Goal: Task Accomplishment & Management: Complete application form

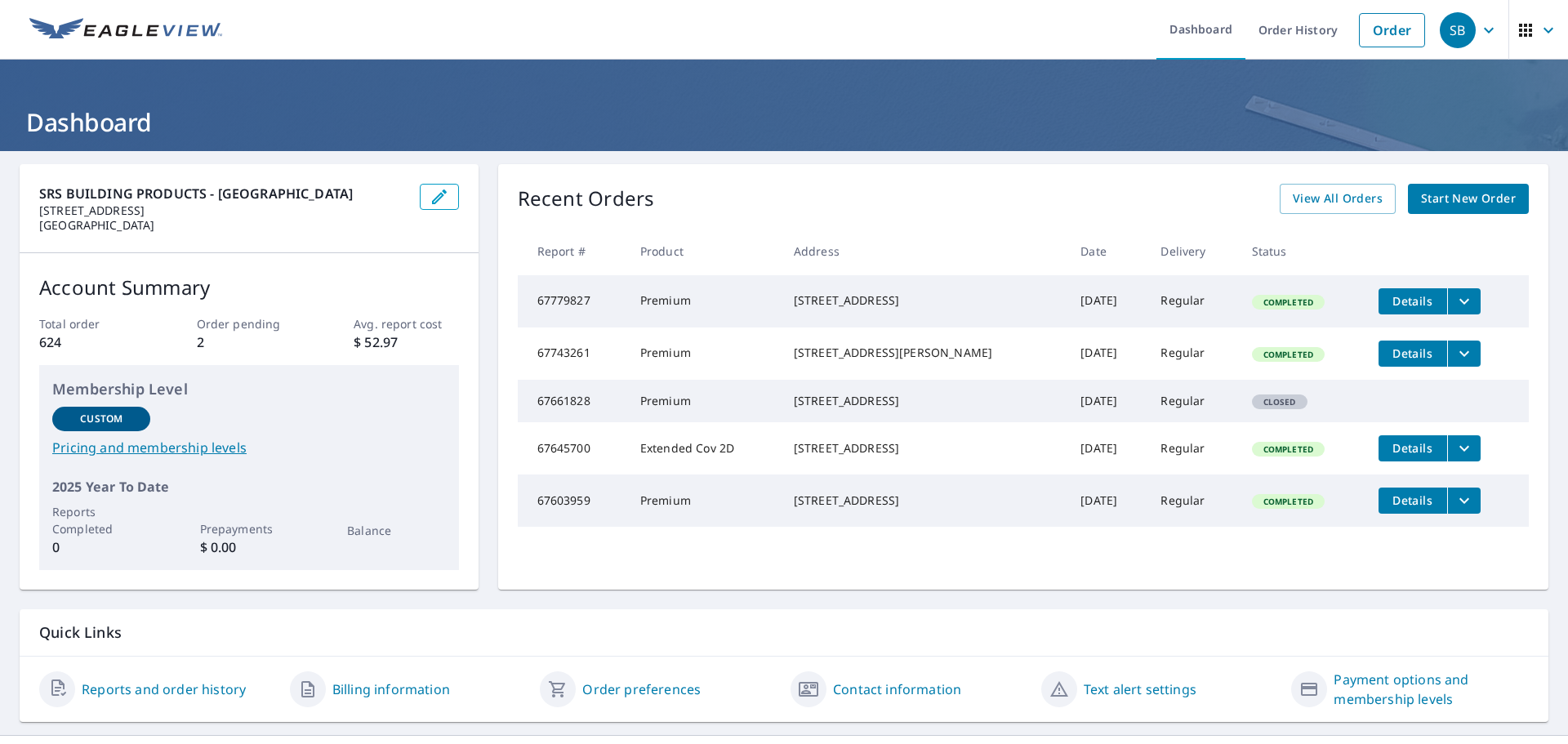
click at [1451, 204] on span "Start New Order" at bounding box center [1468, 199] width 94 height 21
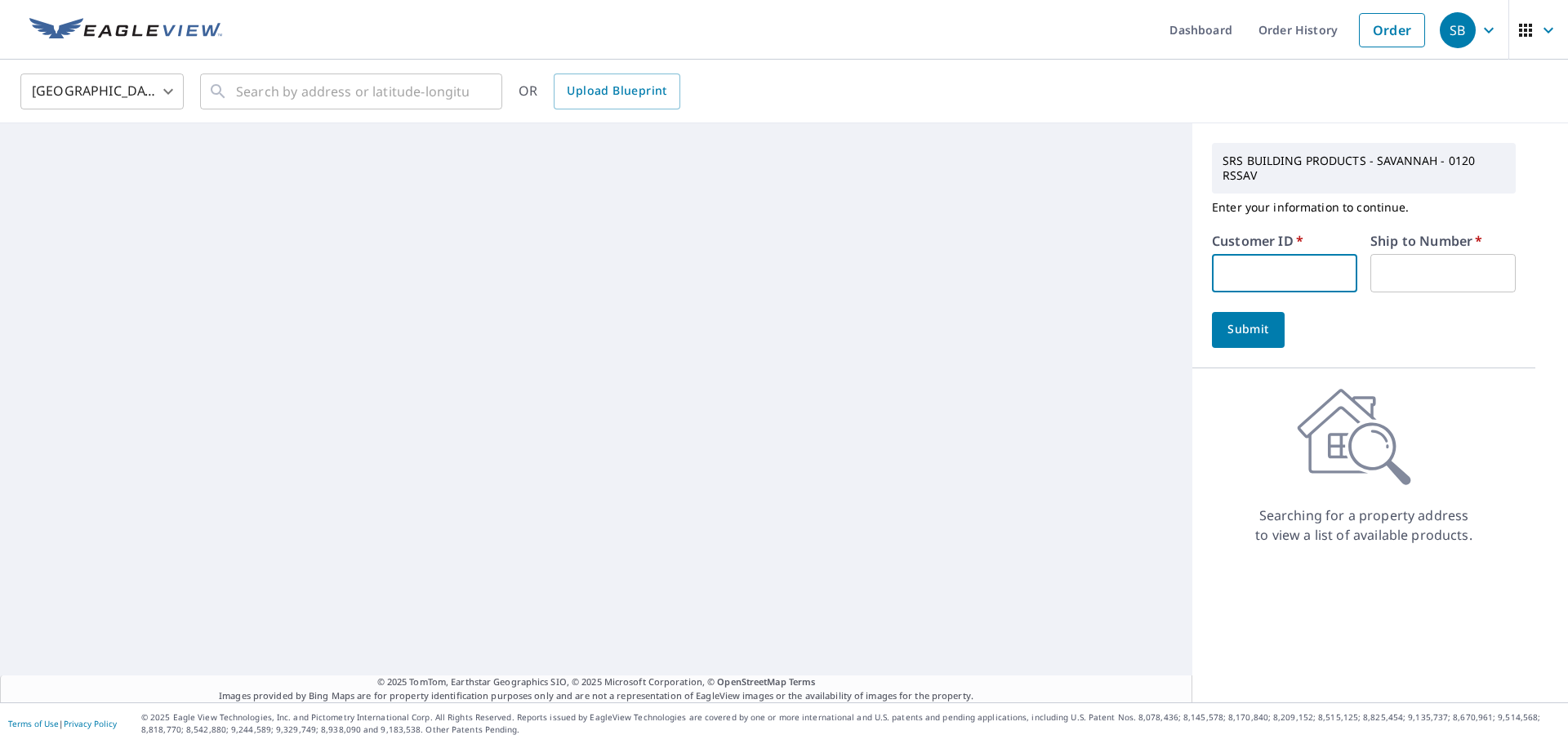
click at [1249, 262] on input "text" at bounding box center [1284, 273] width 146 height 38
type input "ni110"
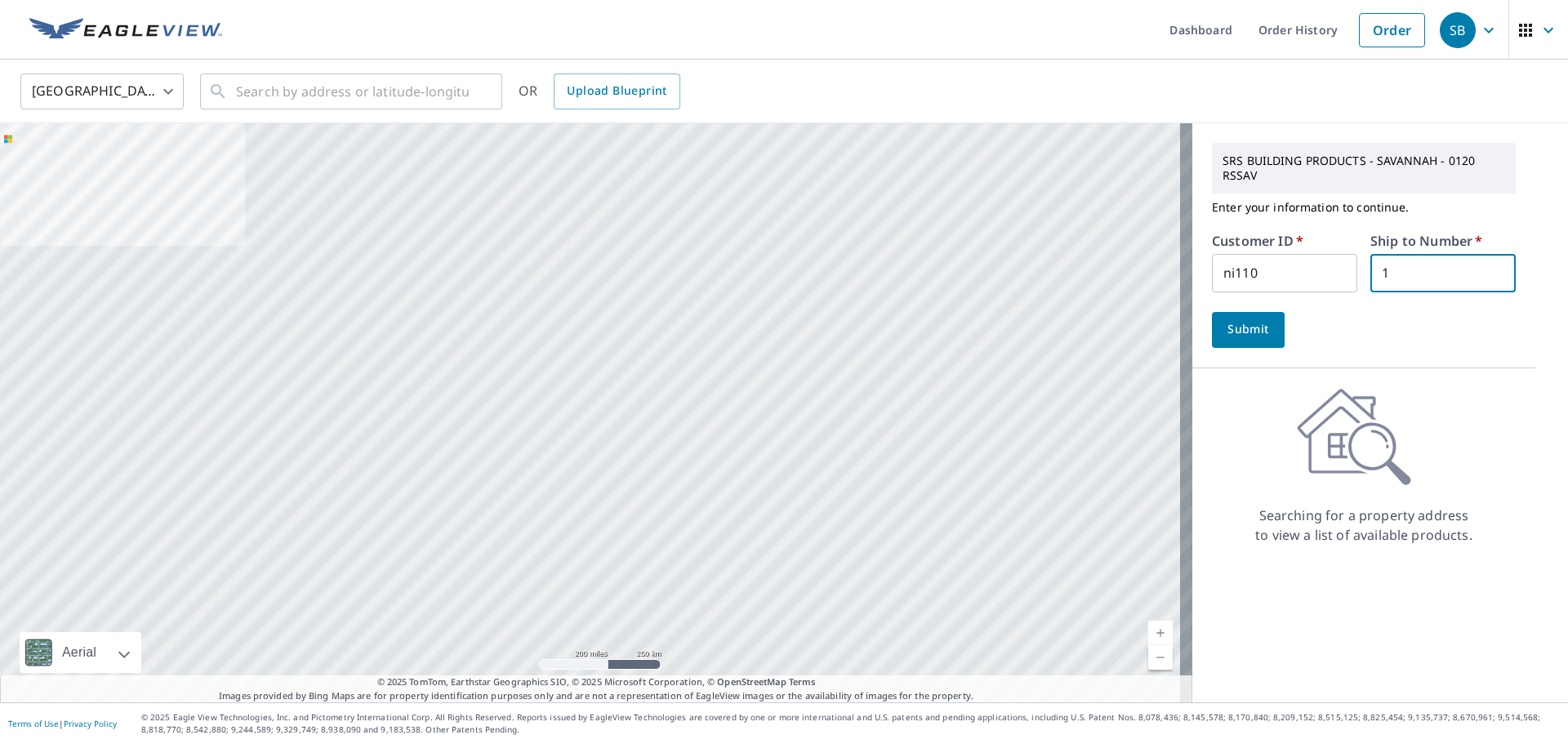
type input "1"
click at [597, 97] on span "Upload Blueprint" at bounding box center [616, 91] width 99 height 21
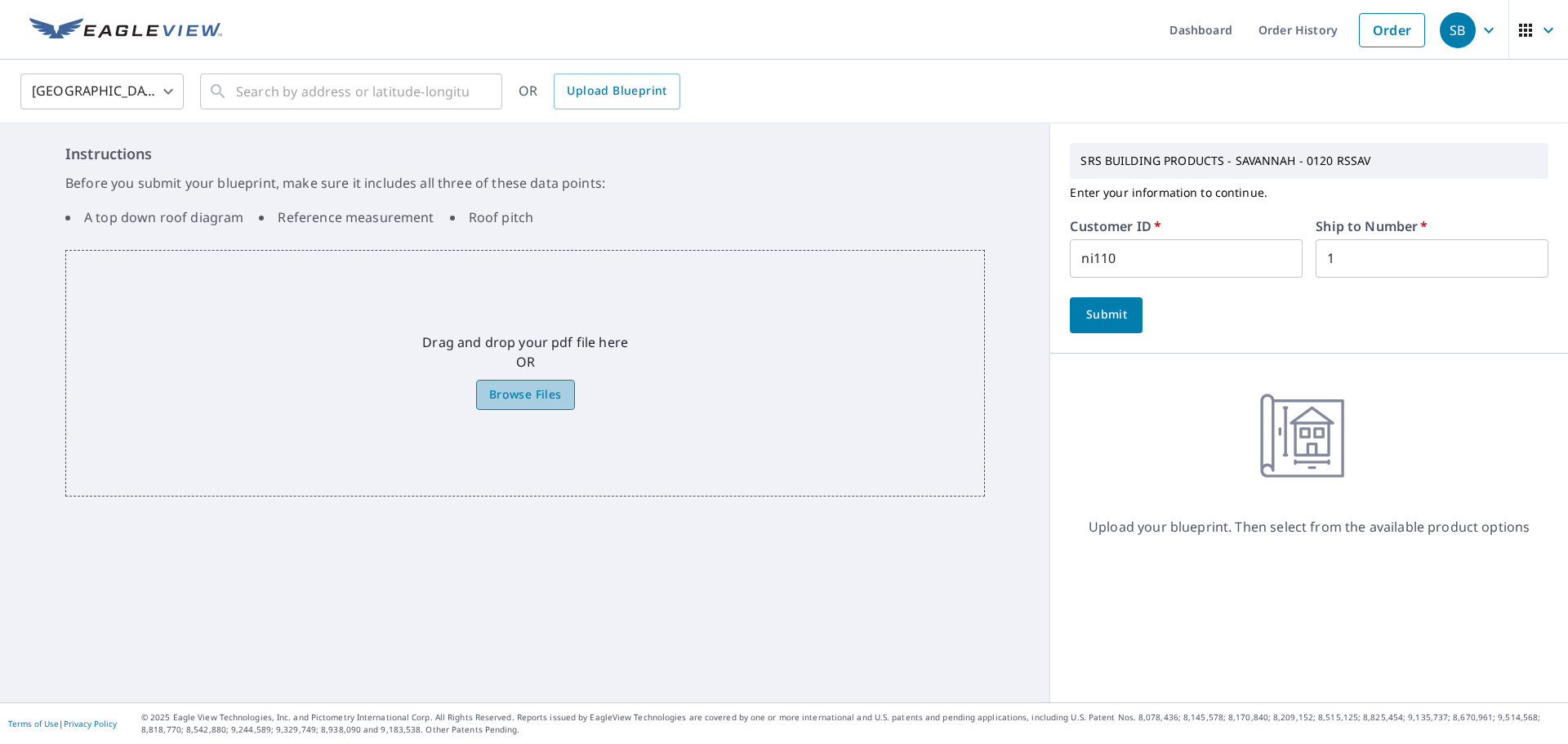
click at [517, 386] on span "Browse Files" at bounding box center [525, 395] width 73 height 21
click at [0, 0] on input "Browse Files" at bounding box center [0, 0] width 0 height 0
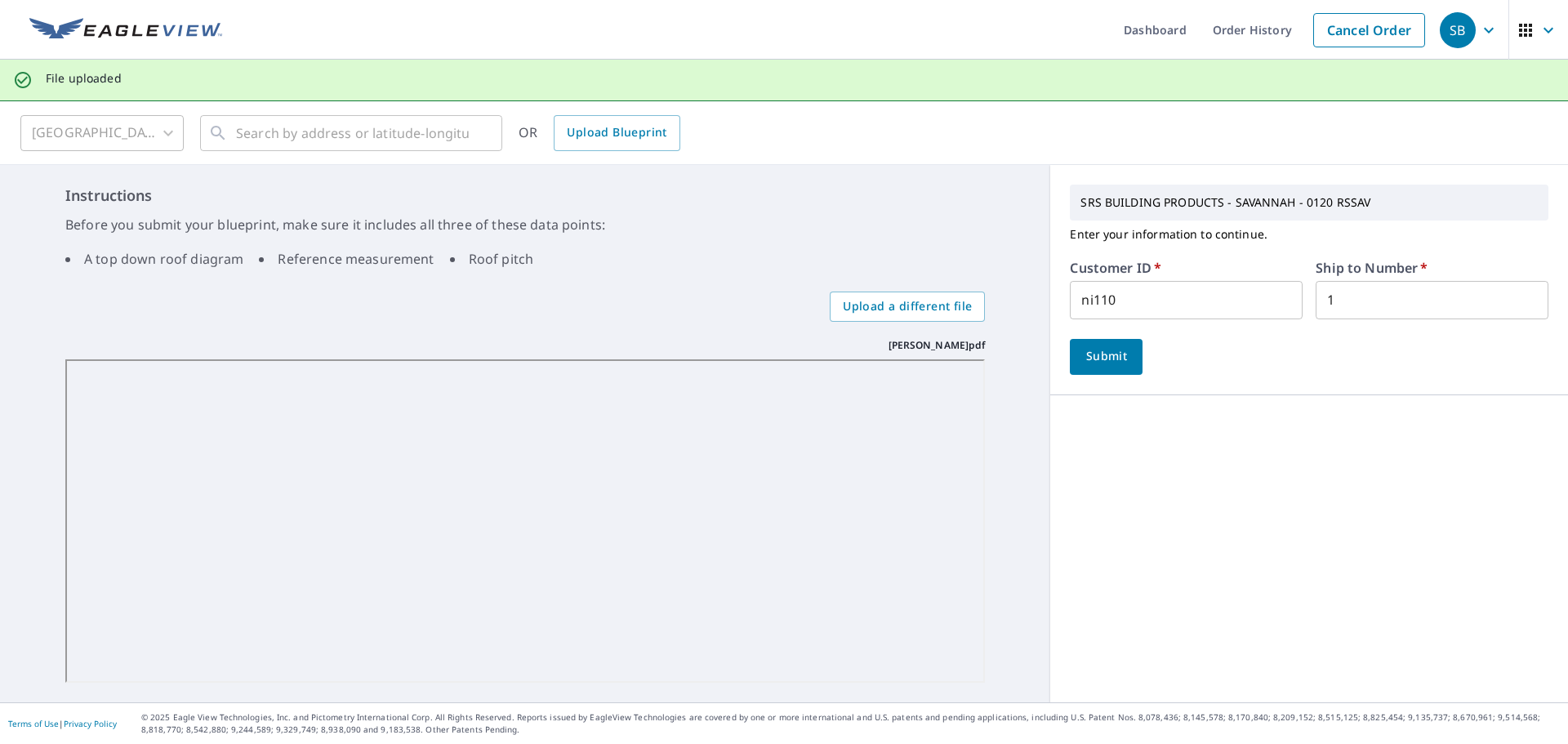
click at [1101, 367] on button "Submit" at bounding box center [1106, 357] width 73 height 36
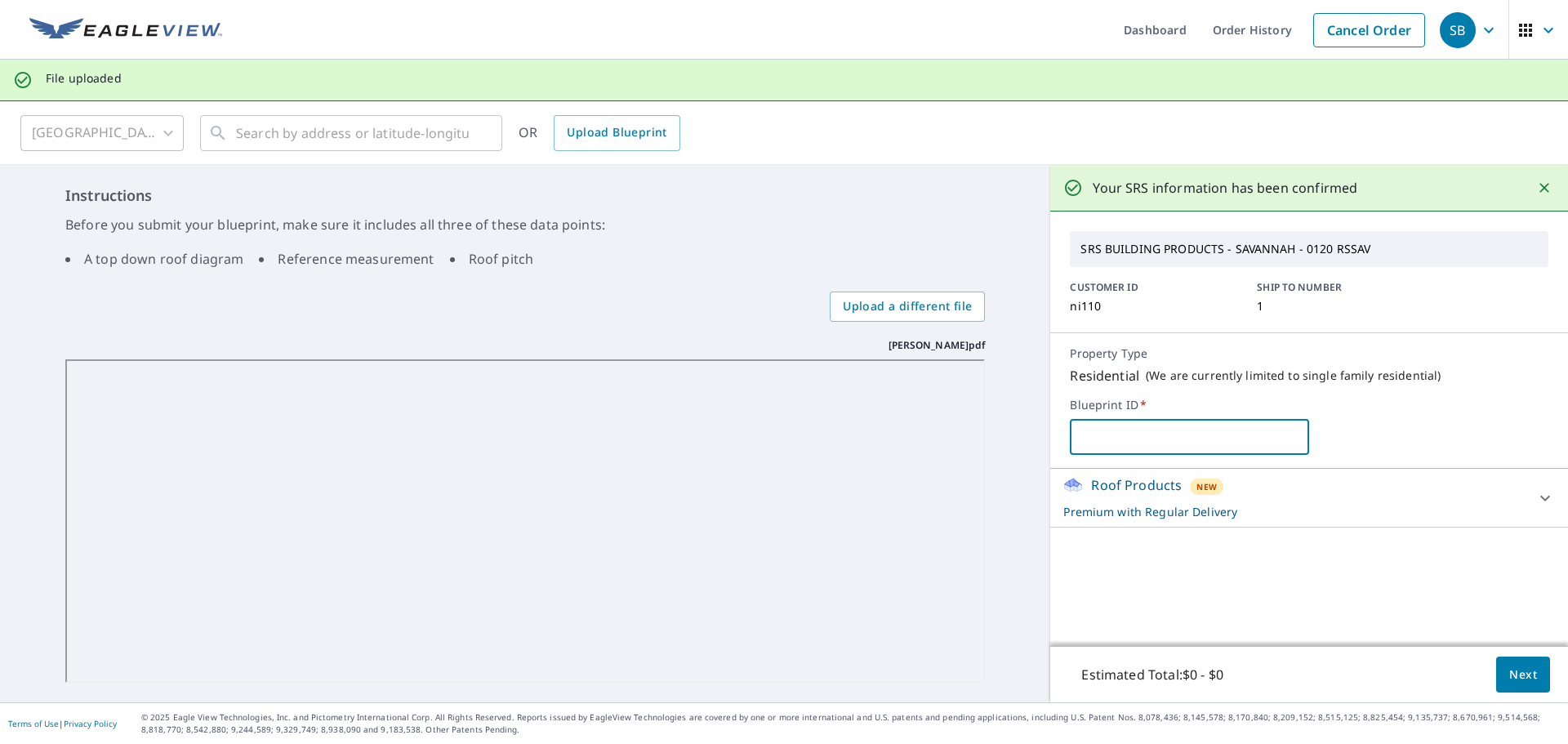
click at [1174, 441] on input "text" at bounding box center [1189, 436] width 239 height 46
type input "[PERSON_NAME]"
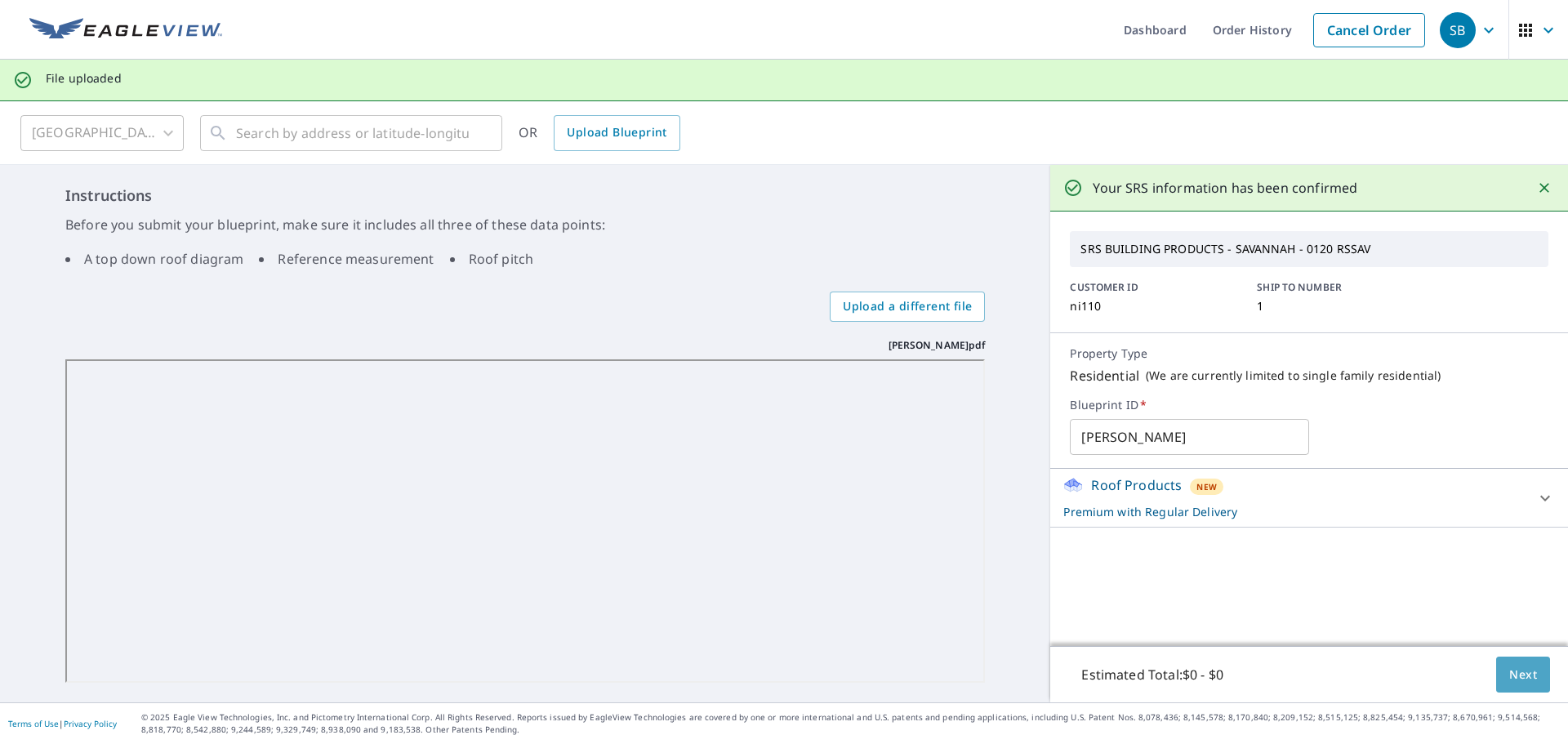
click at [1509, 669] on span "Next" at bounding box center [1523, 674] width 28 height 21
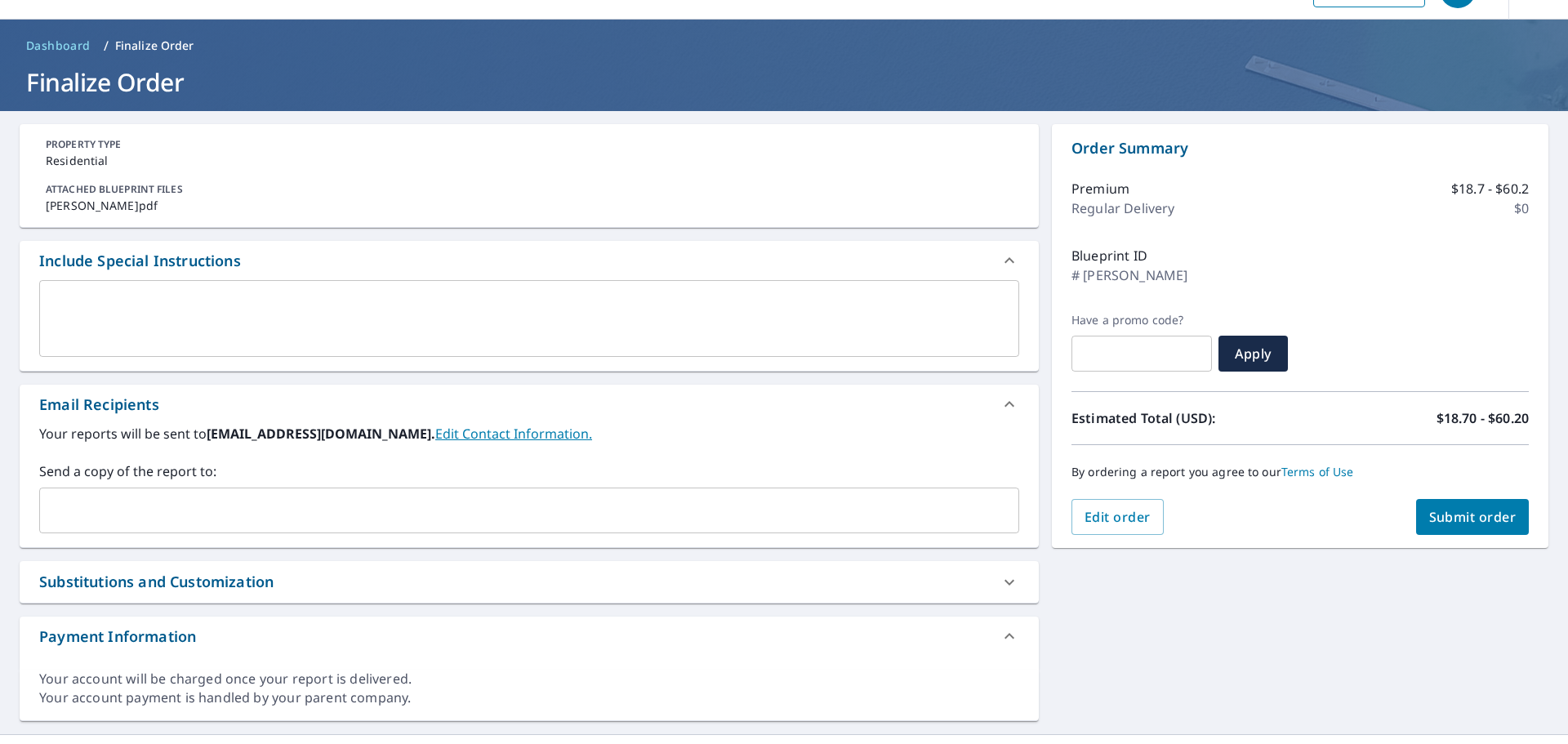
scroll to position [72, 0]
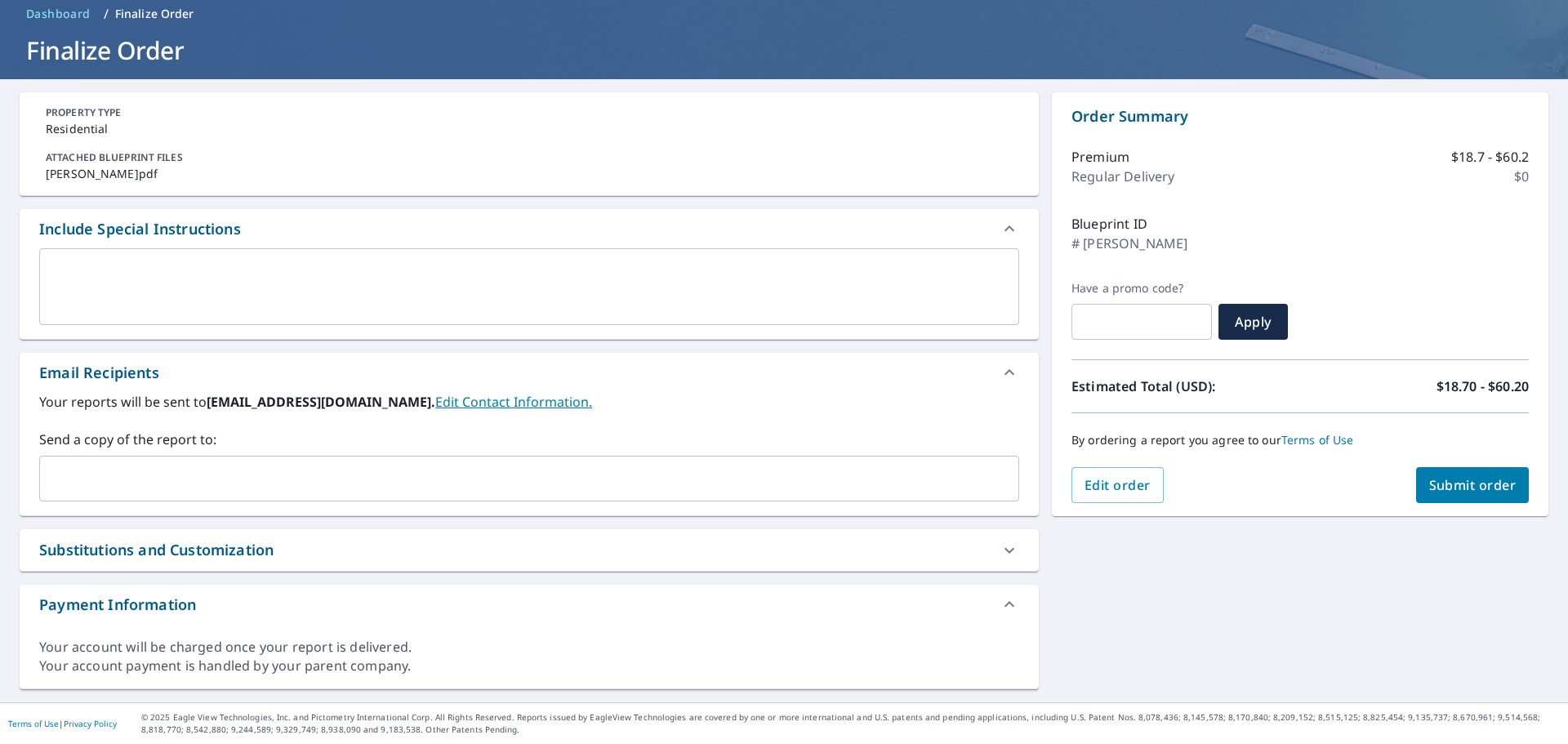
click at [271, 478] on input "text" at bounding box center [516, 478] width 941 height 31
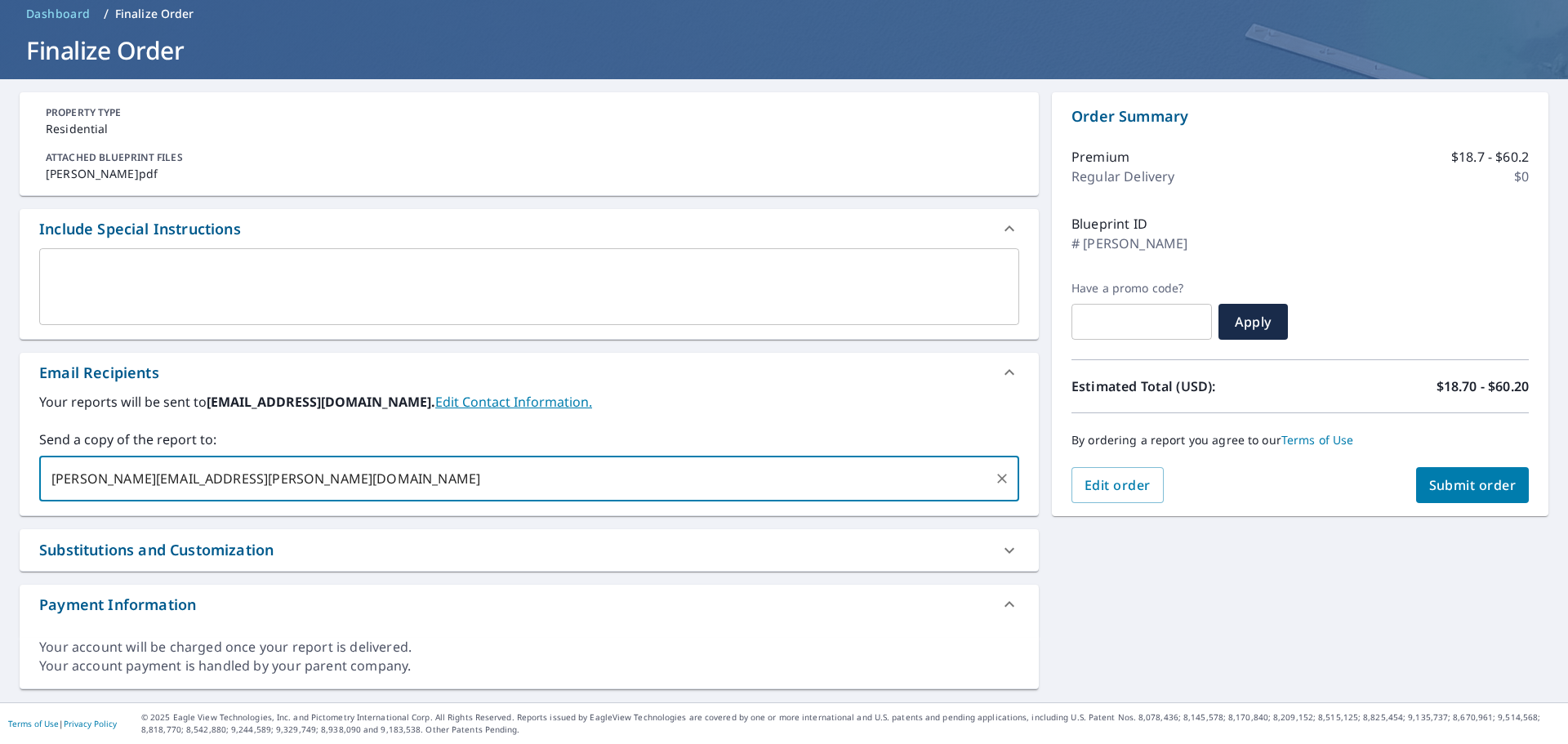
scroll to position [0, 0]
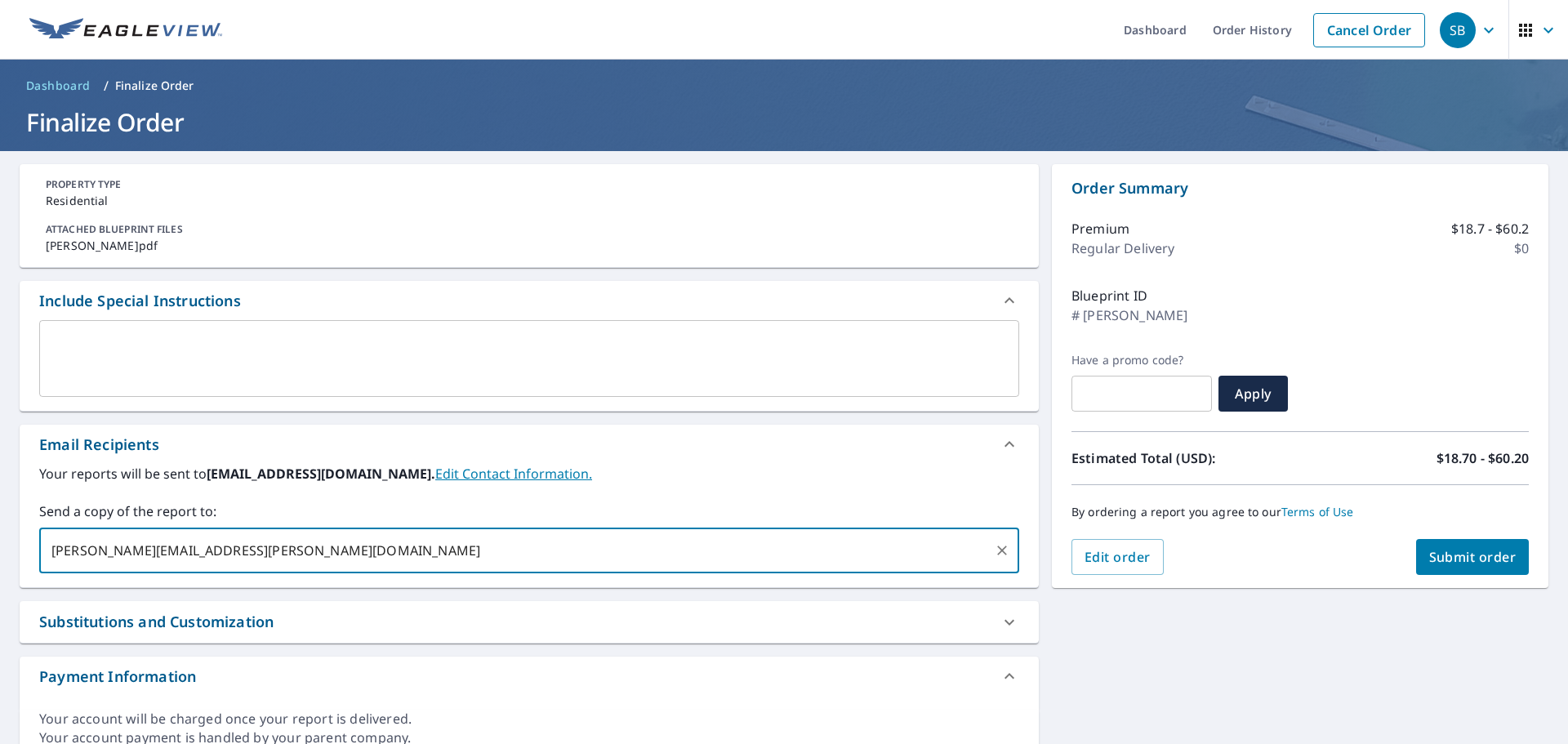
type input "[PERSON_NAME][EMAIL_ADDRESS][PERSON_NAME][DOMAIN_NAME]"
click at [1444, 571] on button "Submit order" at bounding box center [1472, 556] width 113 height 36
checkbox input "true"
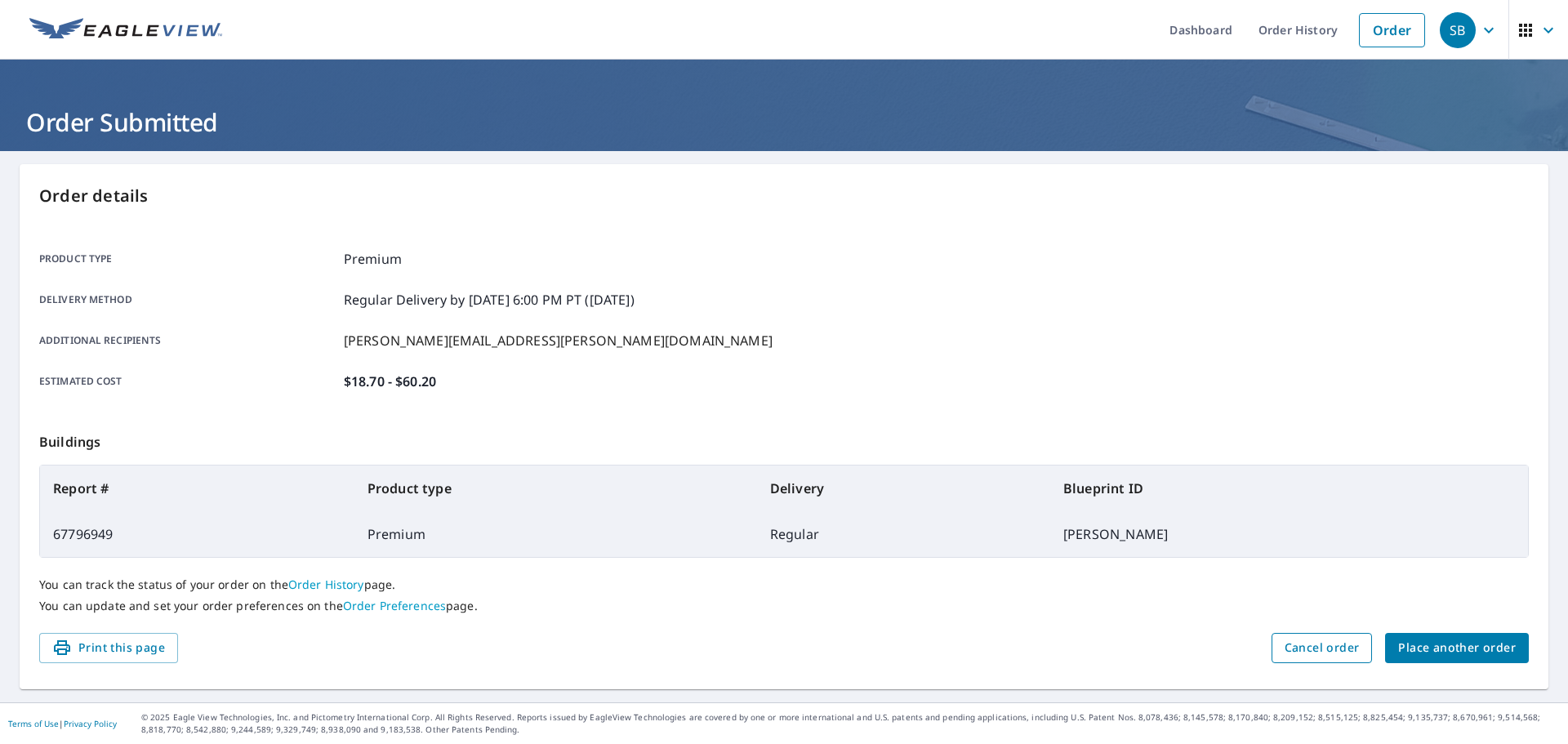
click at [1309, 643] on span "Cancel order" at bounding box center [1321, 648] width 75 height 21
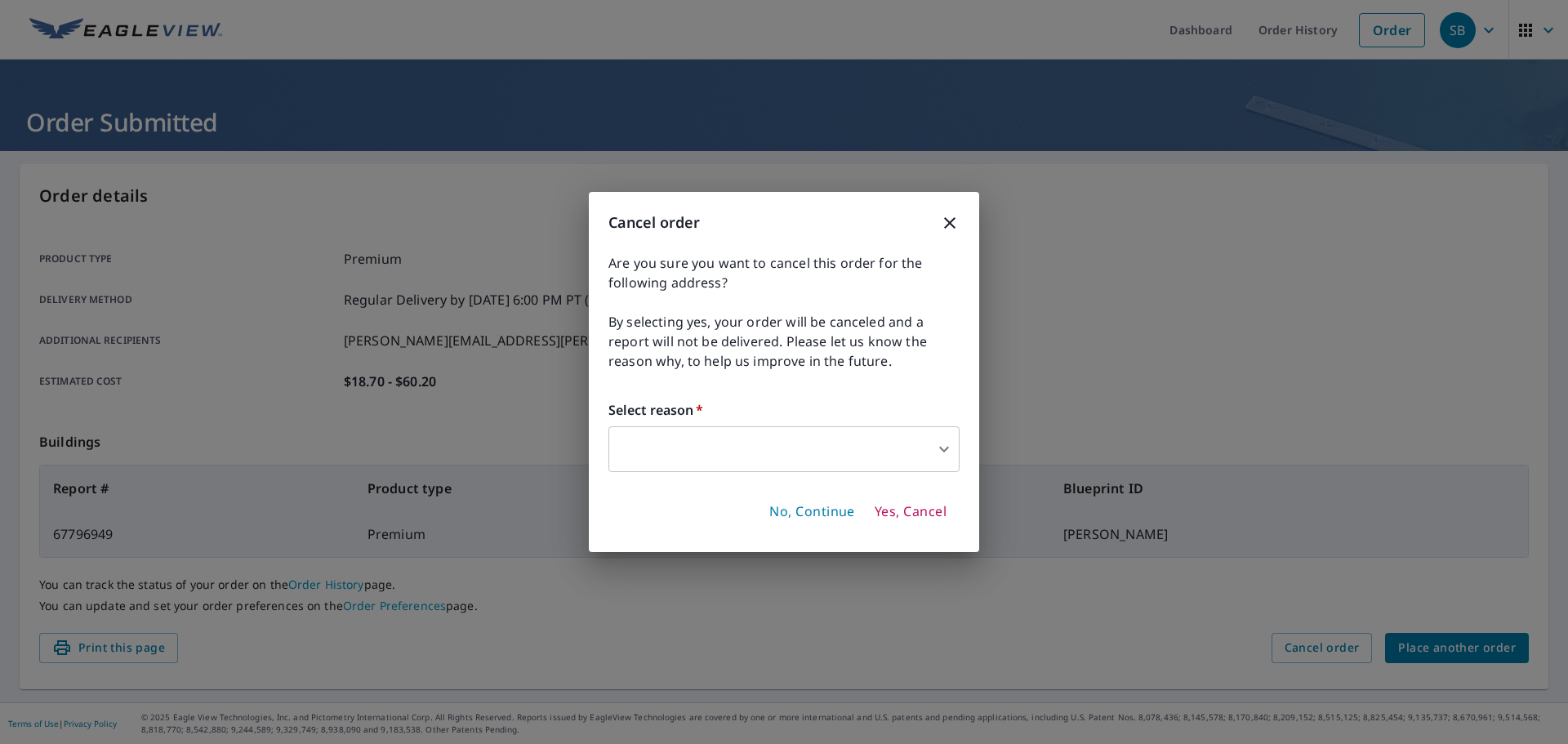
click at [951, 218] on icon "button" at bounding box center [950, 223] width 20 height 20
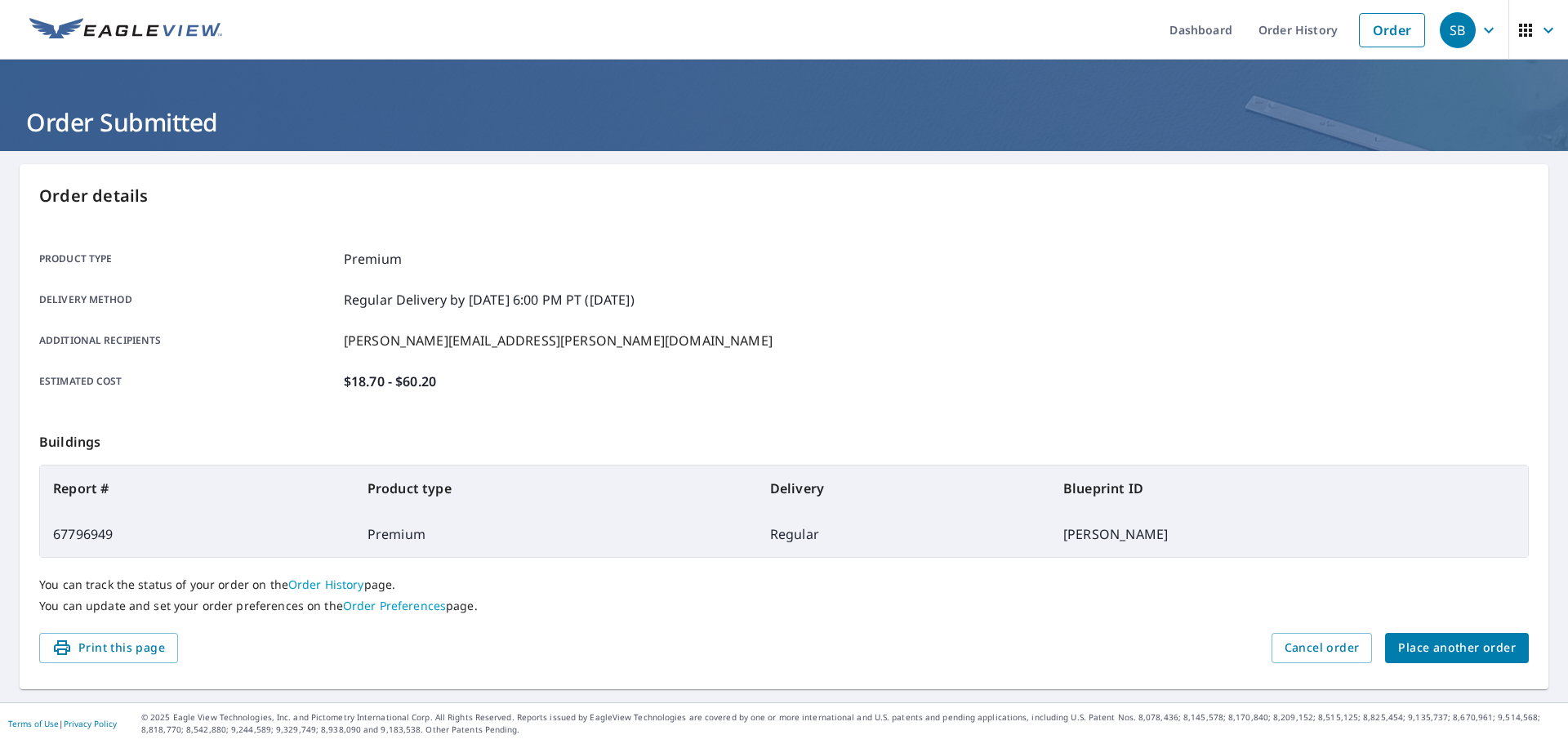
click at [1436, 646] on span "Place another order" at bounding box center [1456, 648] width 117 height 21
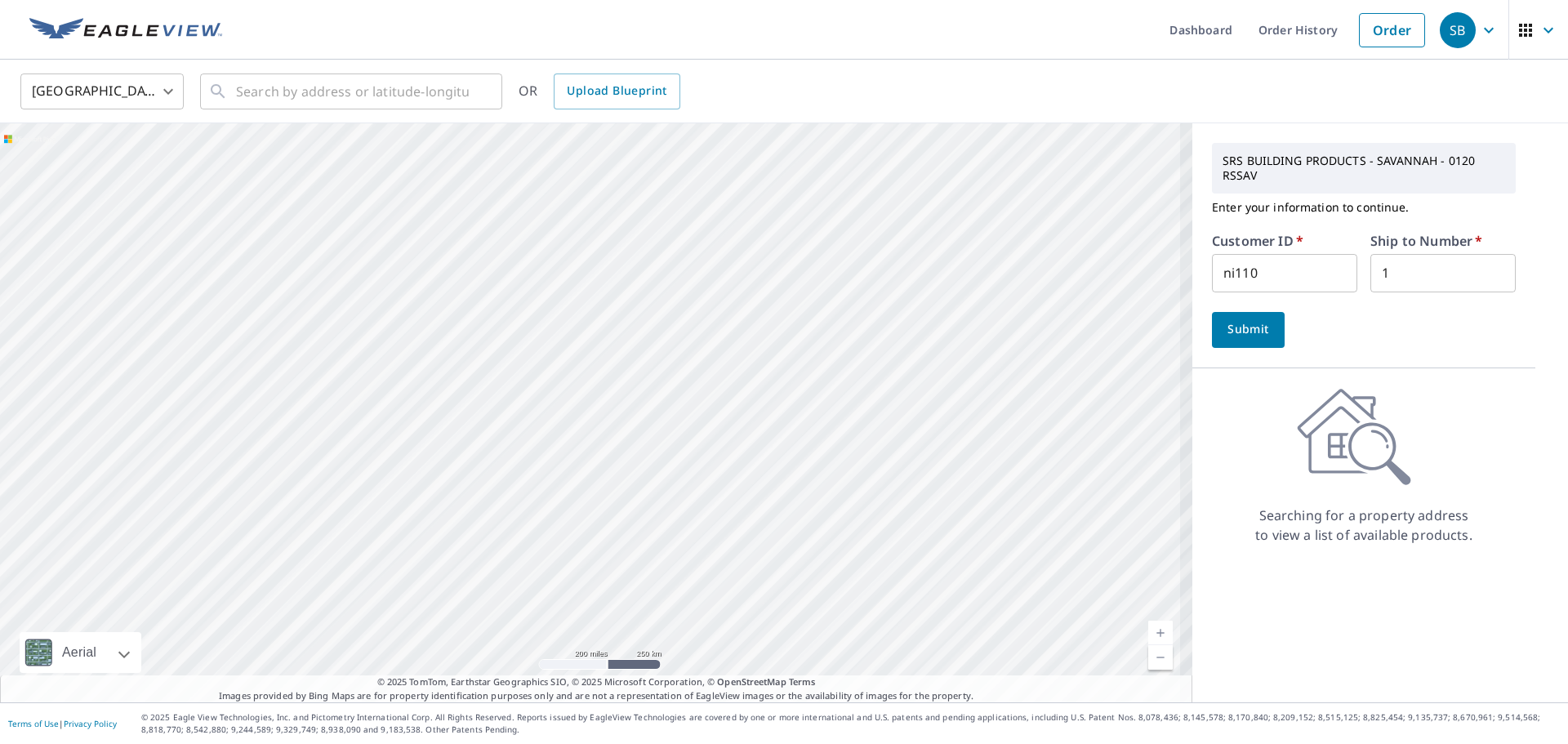
click at [177, 32] on img at bounding box center [126, 31] width 193 height 25
